Goal: Task Accomplishment & Management: Use online tool/utility

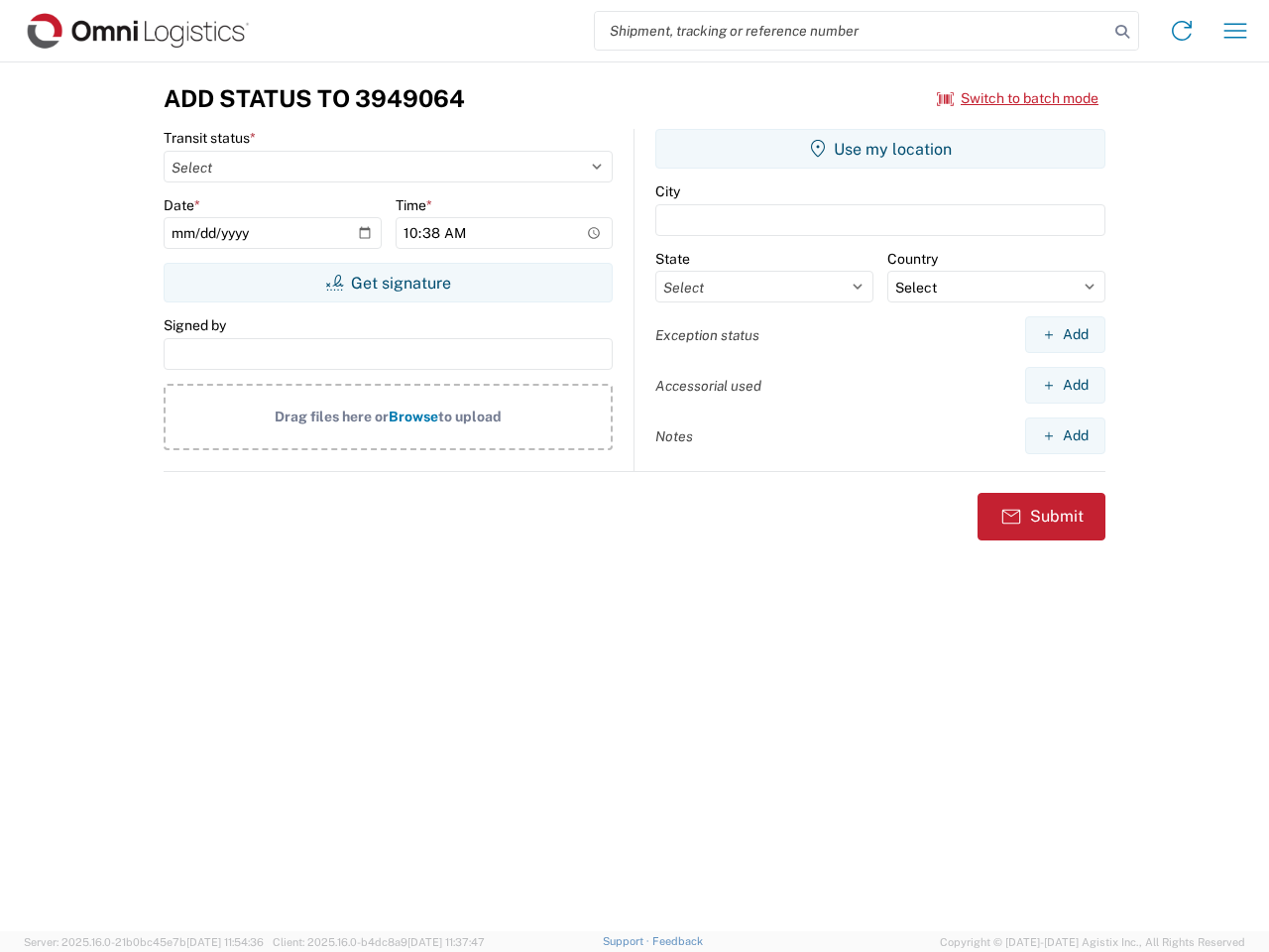
click at [851, 31] on input "search" at bounding box center [851, 31] width 514 height 38
click at [1122, 32] on icon at bounding box center [1123, 32] width 28 height 28
click at [1182, 31] on icon at bounding box center [1182, 31] width 32 height 32
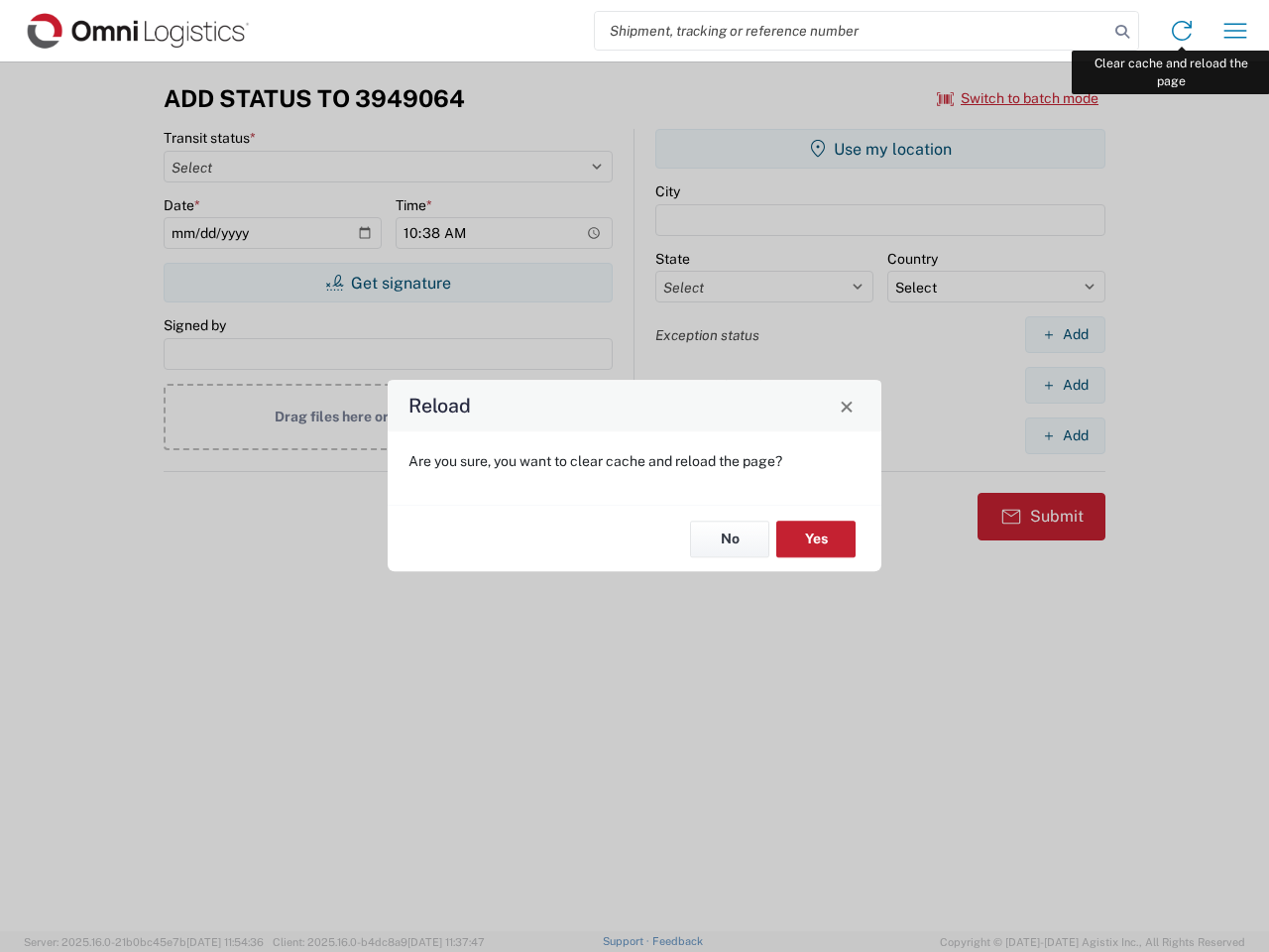
click at [1236, 31] on div "Reload Are you sure, you want to clear cache and reload the page? No Yes" at bounding box center [634, 476] width 1269 height 952
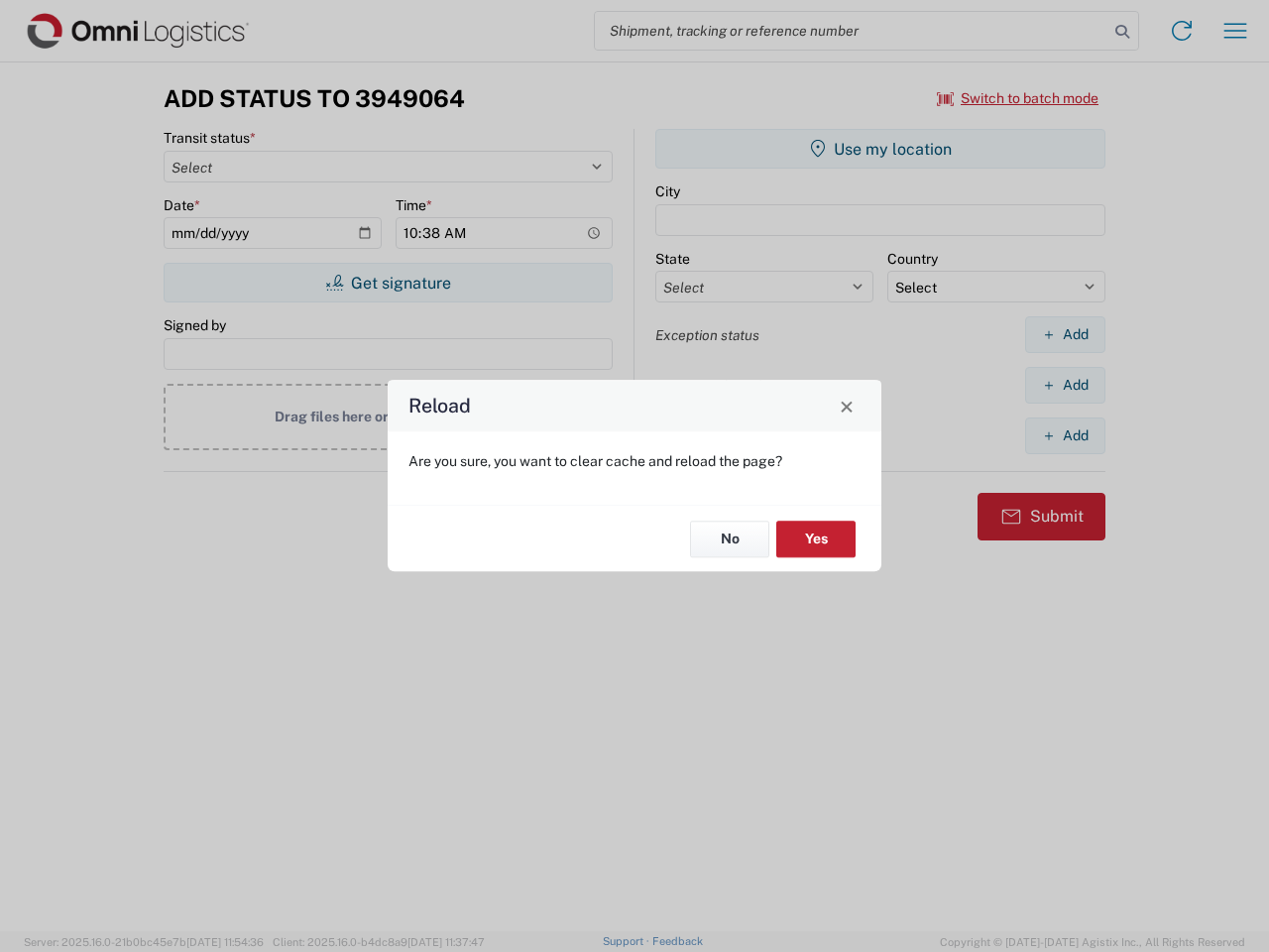
click at [1018, 98] on div "Reload Are you sure, you want to clear cache and reload the page? No Yes" at bounding box center [634, 476] width 1269 height 952
click at [388, 283] on div "Reload Are you sure, you want to clear cache and reload the page? No Yes" at bounding box center [634, 476] width 1269 height 952
click at [880, 149] on div "Reload Are you sure, you want to clear cache and reload the page? No Yes" at bounding box center [634, 476] width 1269 height 952
click at [1065, 334] on div "Reload Are you sure, you want to clear cache and reload the page? No Yes" at bounding box center [634, 476] width 1269 height 952
click at [1065, 385] on div "Reload Are you sure, you want to clear cache and reload the page? No Yes" at bounding box center [634, 476] width 1269 height 952
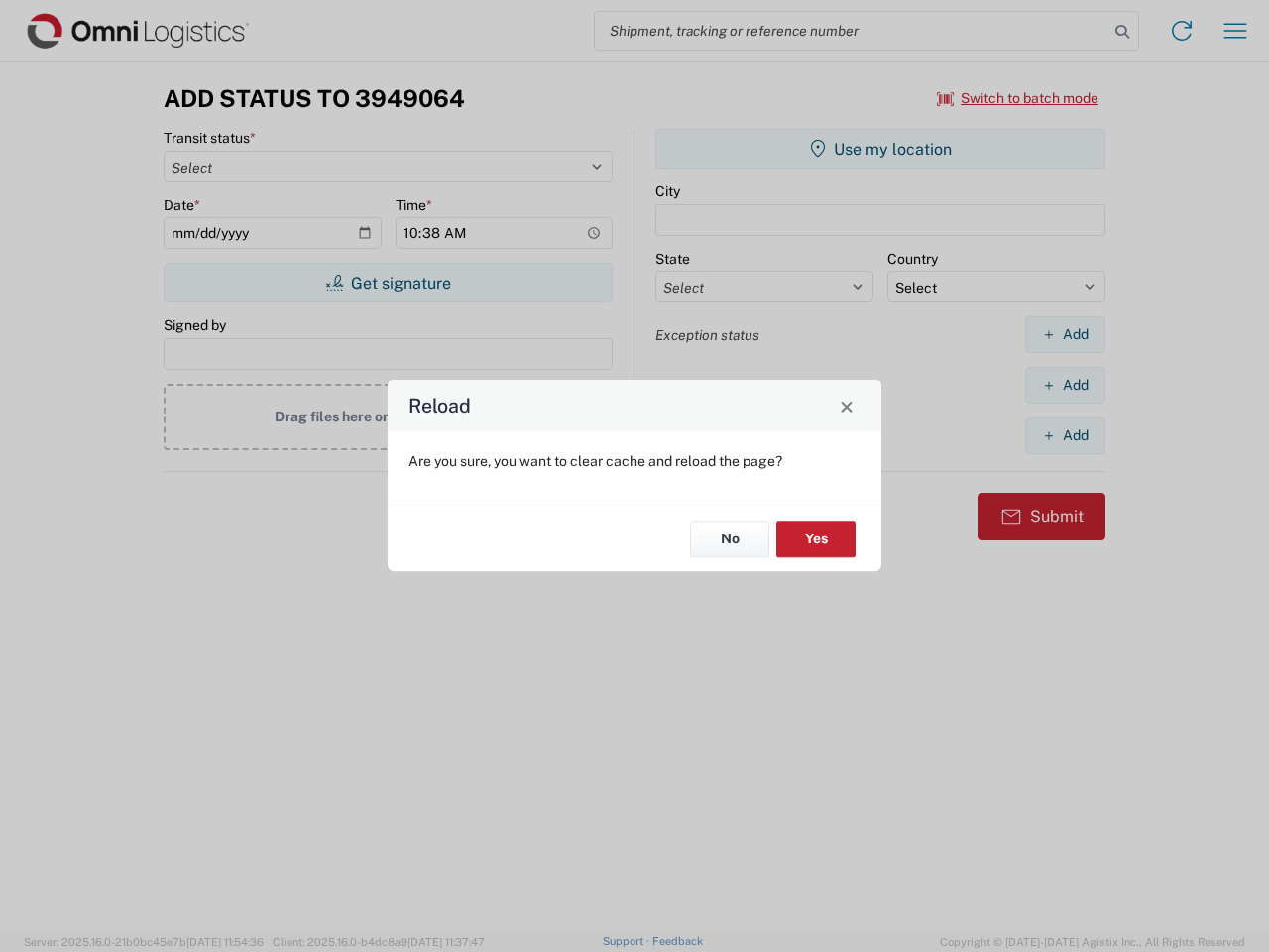
click at [1065, 436] on div "Reload Are you sure, you want to clear cache and reload the page? No Yes" at bounding box center [634, 476] width 1269 height 952
